Goal: Task Accomplishment & Management: Manage account settings

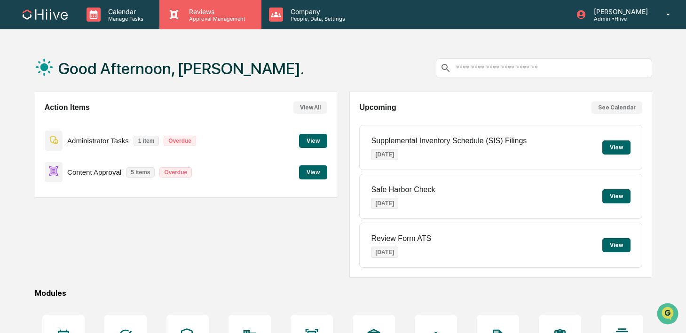
click at [189, 8] on p "Reviews" at bounding box center [216, 12] width 69 height 8
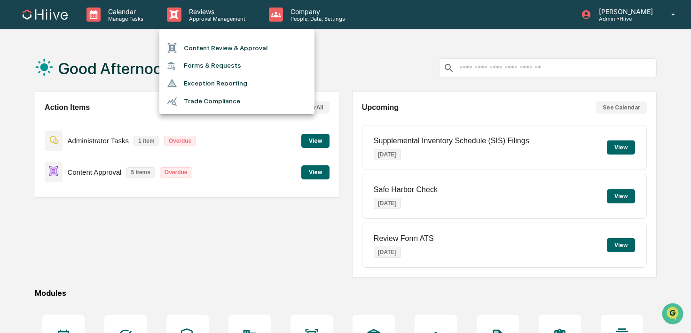
click at [178, 48] on div at bounding box center [175, 48] width 17 height 10
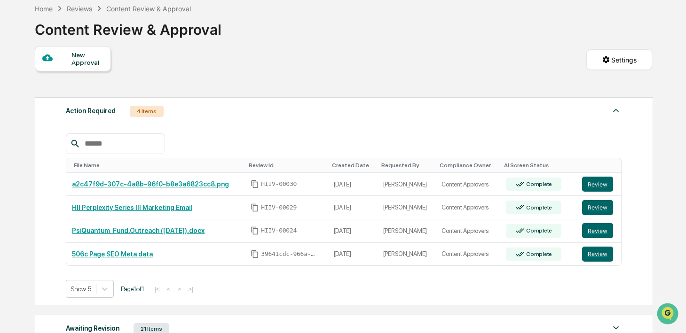
scroll to position [47, 0]
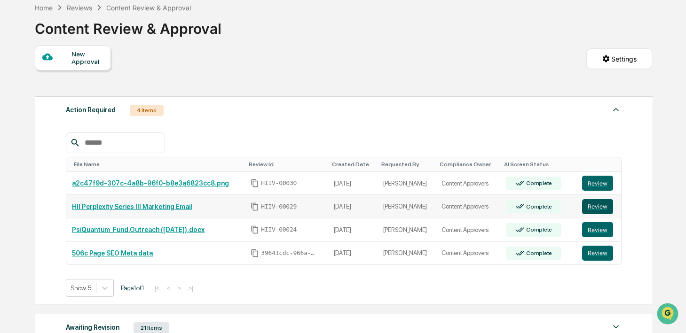
click at [597, 208] on button "Review" at bounding box center [597, 206] width 31 height 15
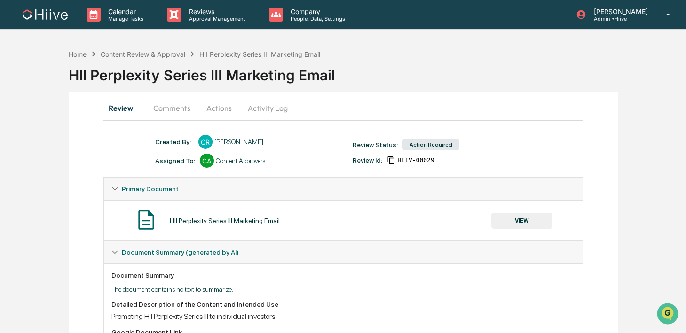
click at [505, 222] on button "VIEW" at bounding box center [522, 221] width 61 height 16
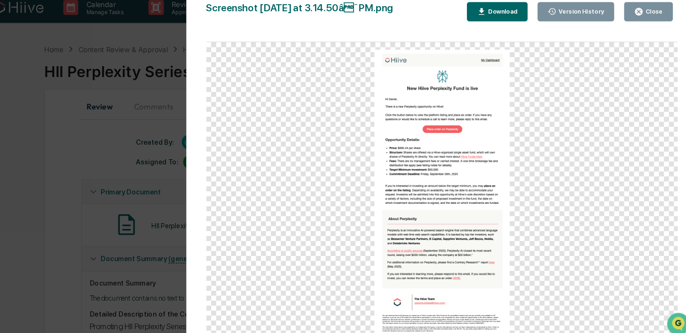
click at [639, 24] on button "Close" at bounding box center [640, 18] width 46 height 18
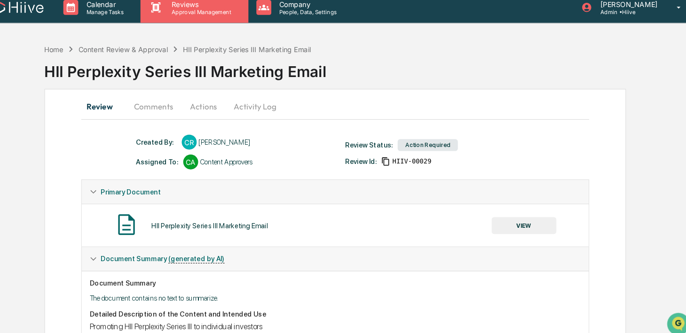
click at [202, 25] on div "Reviews Approval Management" at bounding box center [210, 14] width 102 height 29
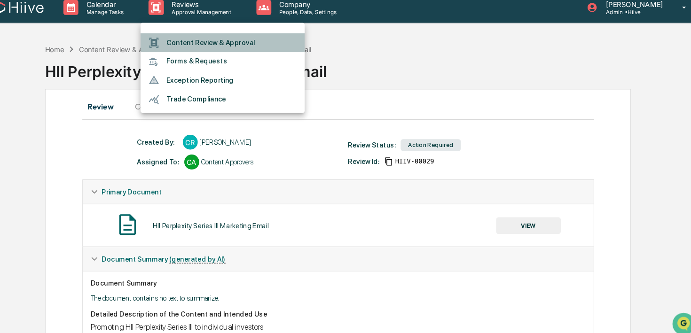
click at [203, 51] on li "Content Review & Approval" at bounding box center [236, 48] width 155 height 18
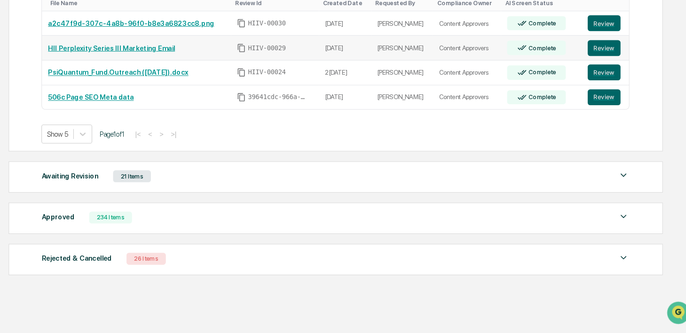
scroll to position [198, 0]
